Goal: Find specific page/section: Find specific page/section

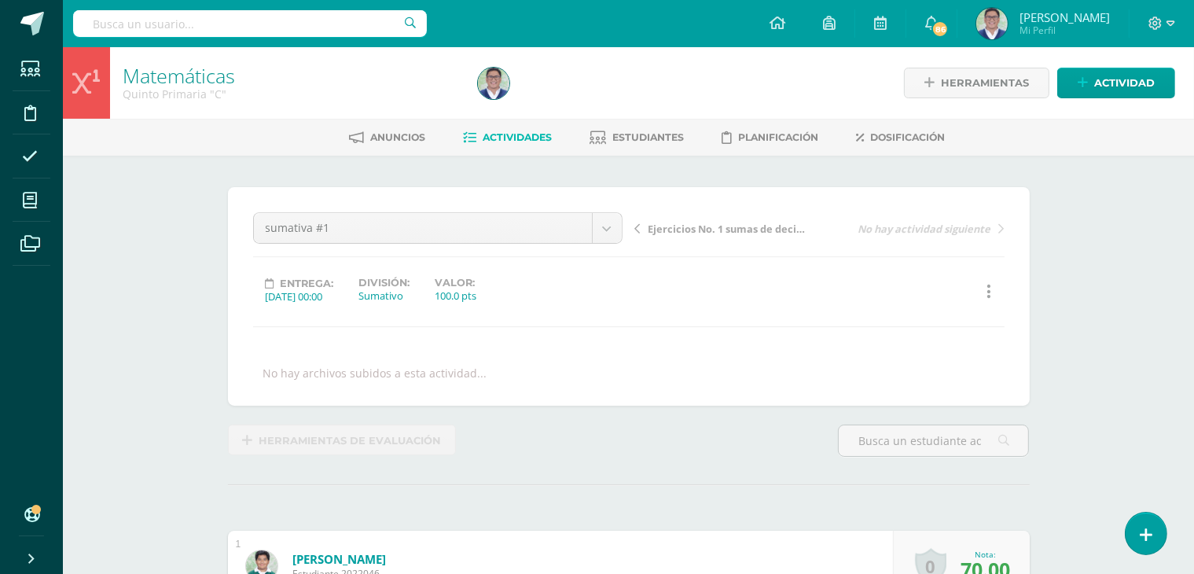
scroll to position [1, 0]
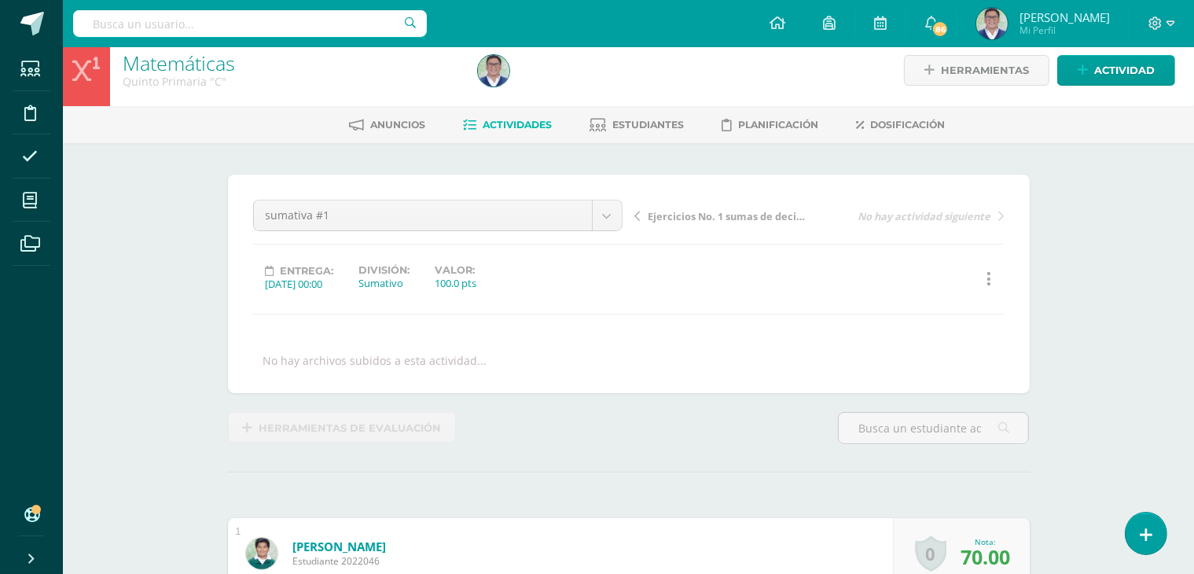
scroll to position [0, 0]
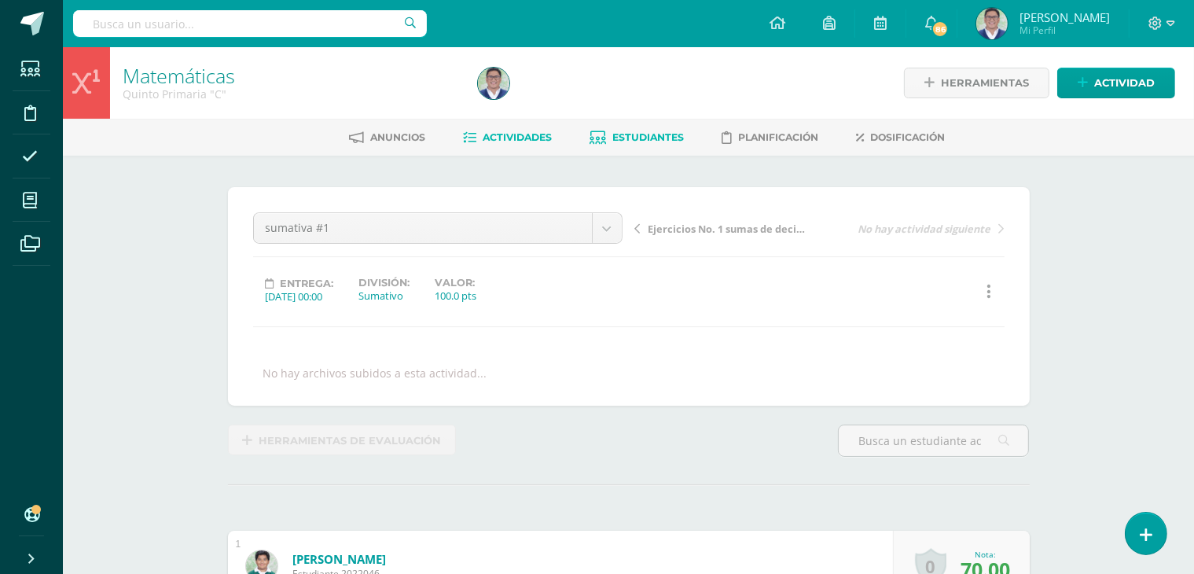
click at [602, 127] on link "Estudiantes" at bounding box center [638, 137] width 94 height 25
